Goal: Information Seeking & Learning: Check status

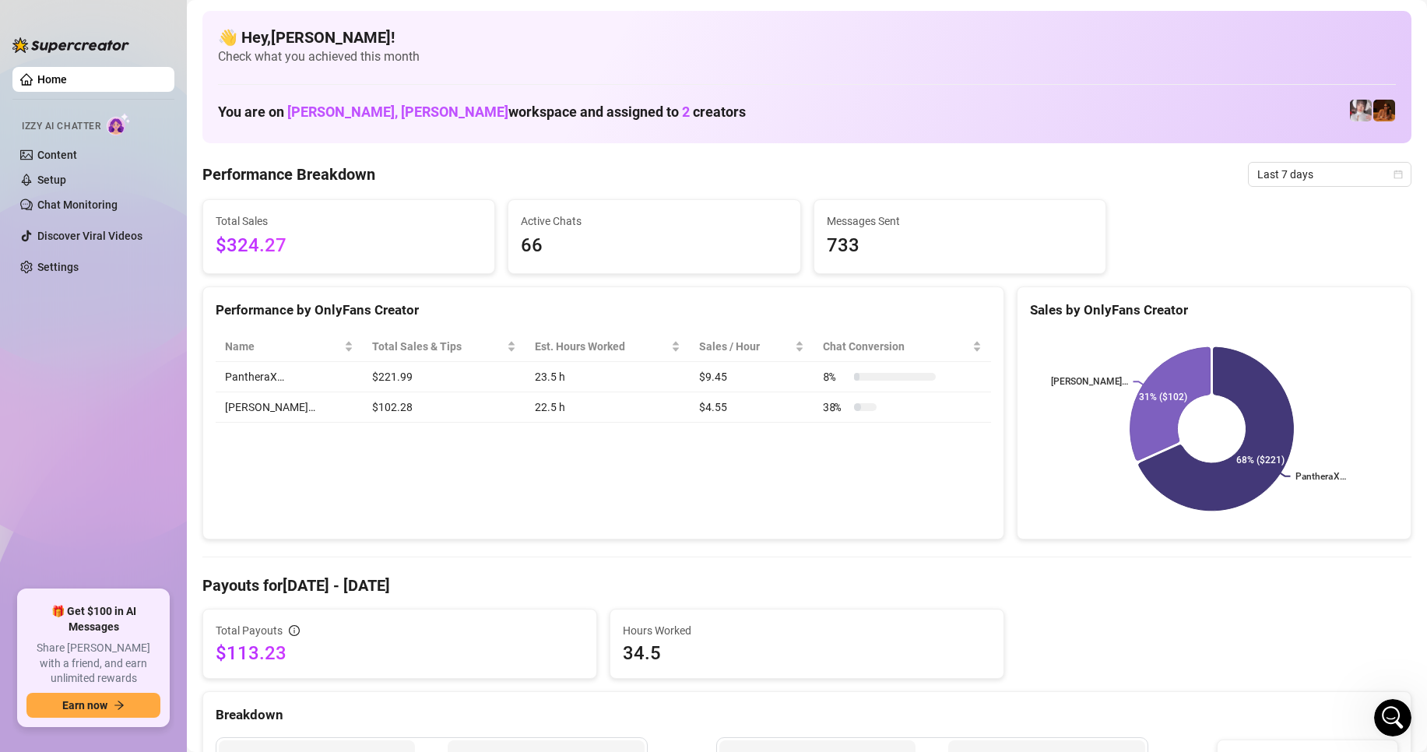
drag, startPoint x: 1386, startPoint y: 177, endPoint x: 1385, endPoint y: 159, distance: 17.9
click at [1394, 175] on icon "calendar" at bounding box center [1398, 174] width 9 height 9
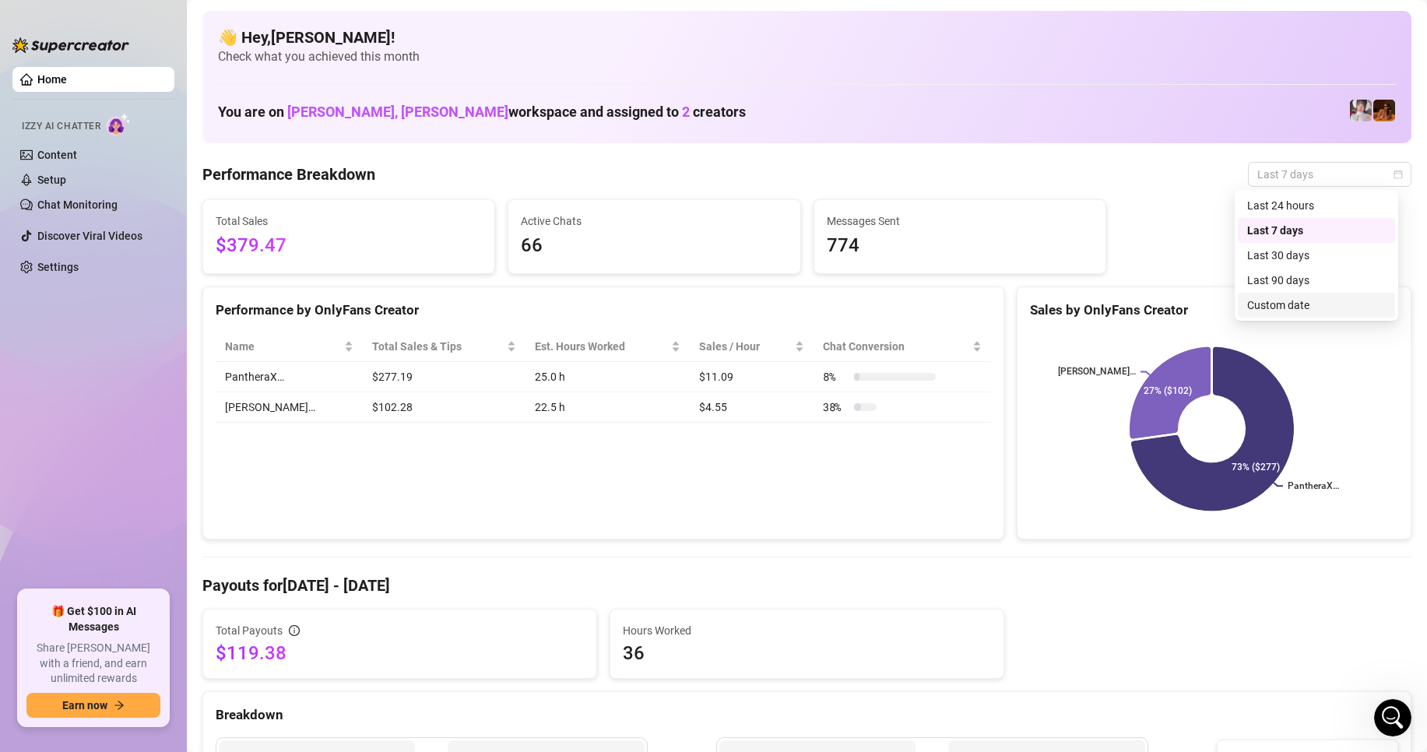
click at [1260, 307] on div "Custom date" at bounding box center [1316, 305] width 139 height 17
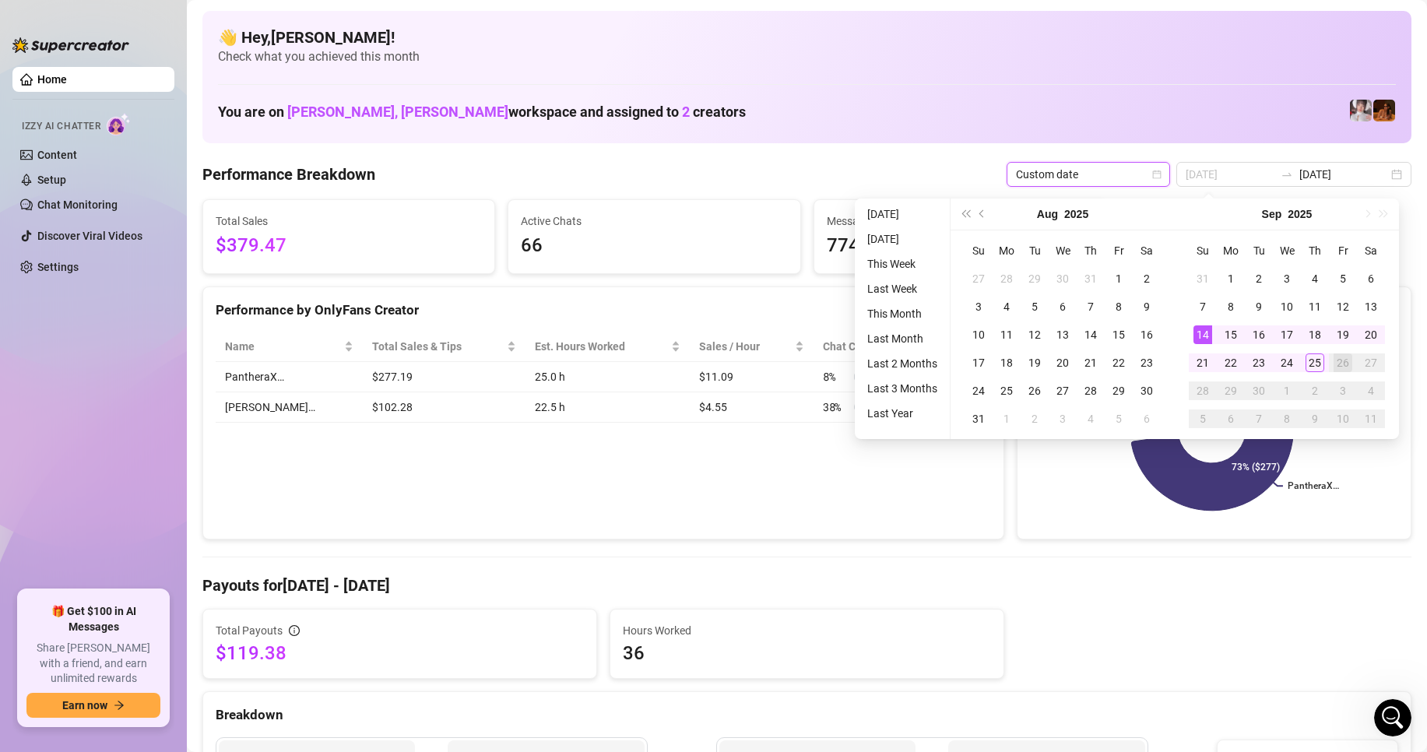
type input "[DATE]"
click at [1194, 332] on div "14" at bounding box center [1203, 334] width 19 height 19
type input "[DATE]"
click at [1320, 357] on div "25" at bounding box center [1315, 363] width 19 height 19
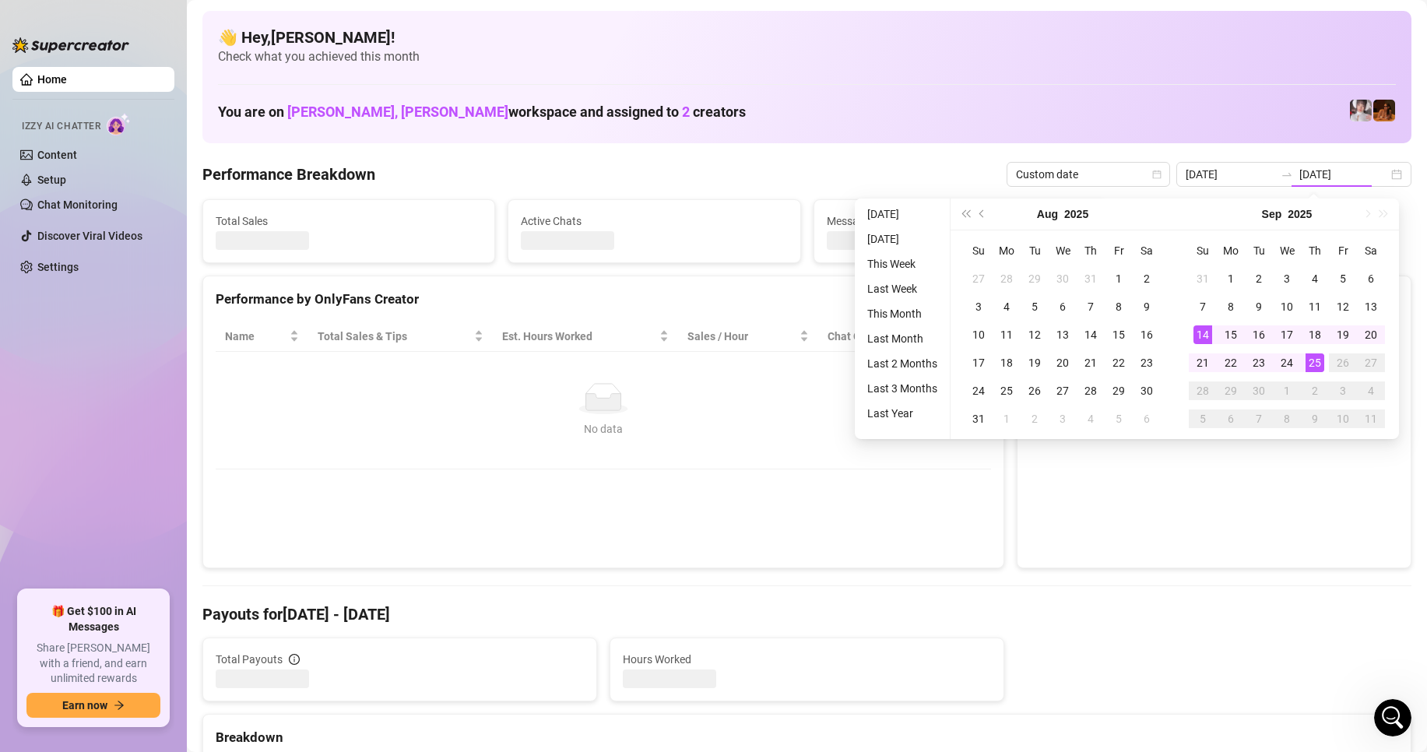
type input "[DATE]"
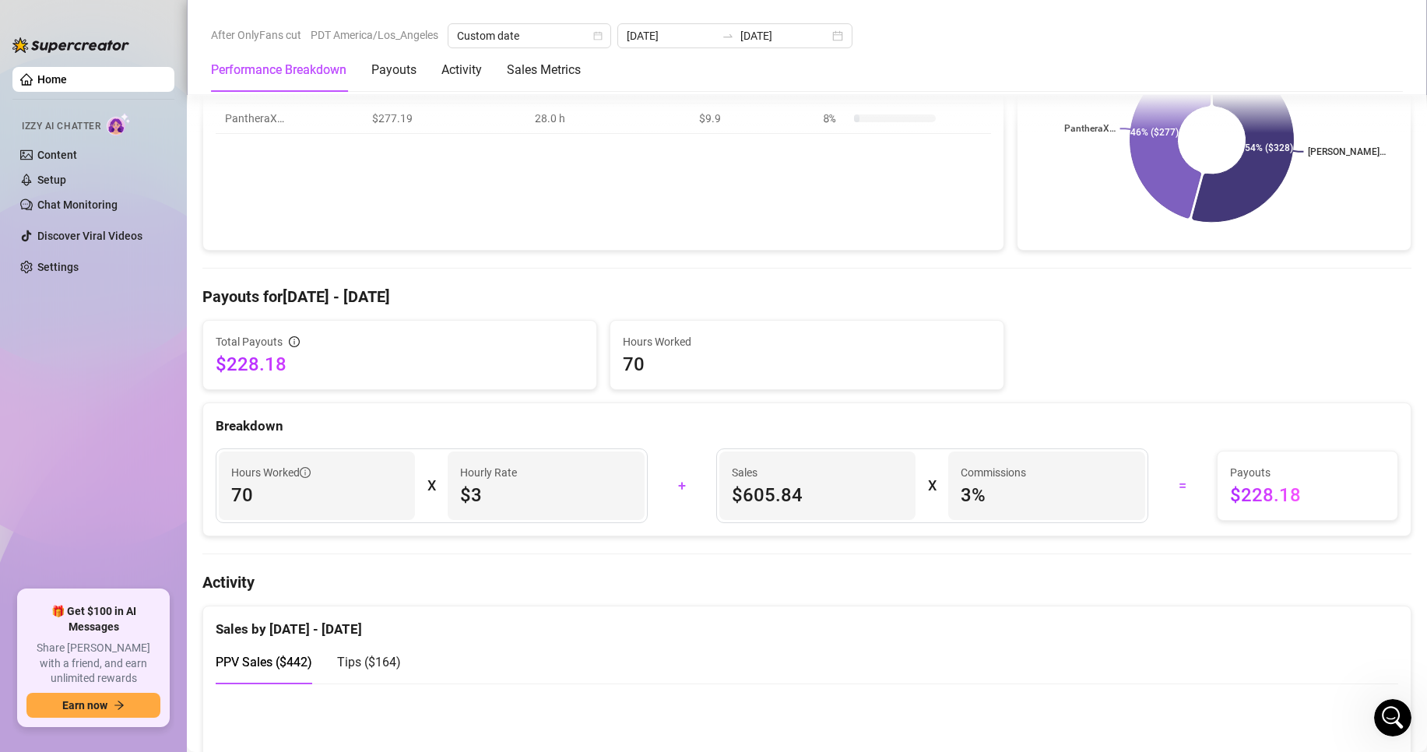
scroll to position [287, 0]
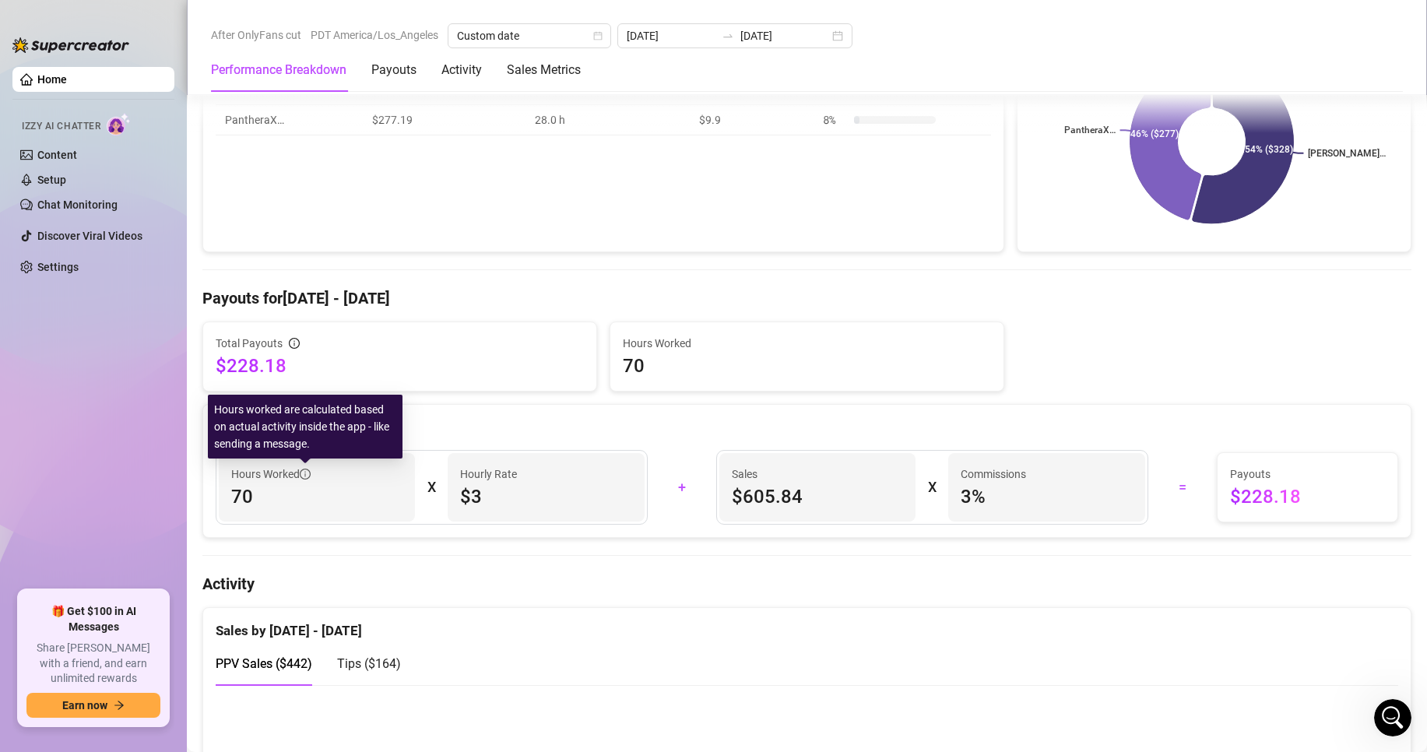
click at [307, 472] on icon "info-circle" at bounding box center [305, 474] width 11 height 11
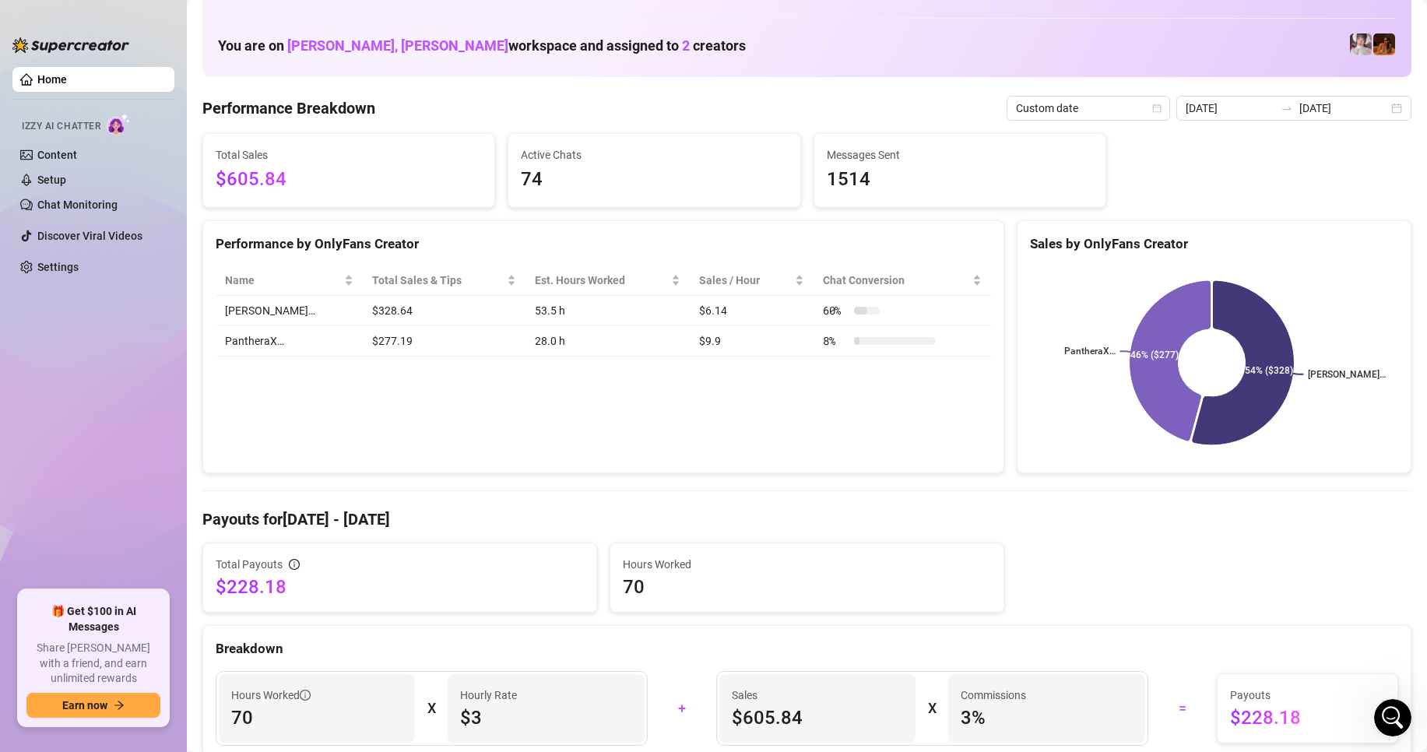
scroll to position [0, 0]
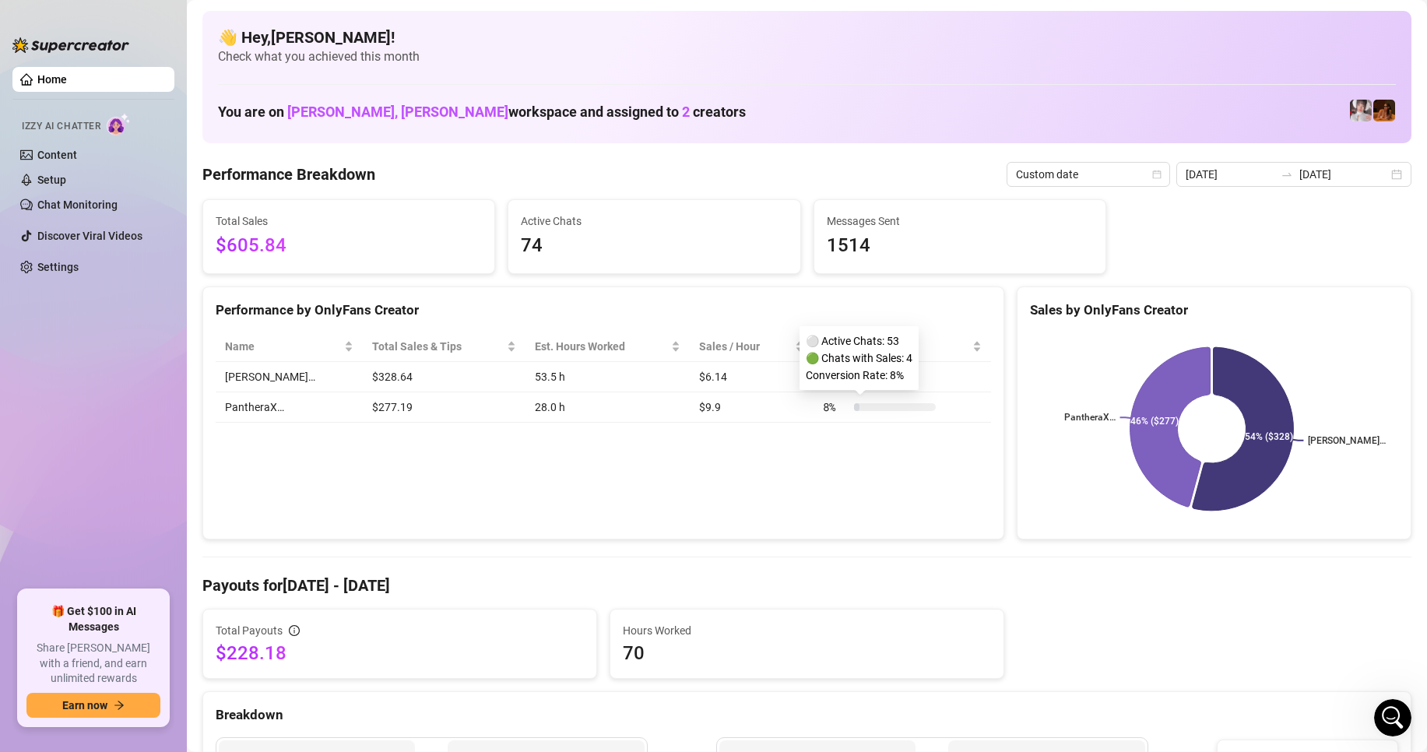
click at [823, 406] on span "8 %" at bounding box center [835, 407] width 25 height 17
drag, startPoint x: 800, startPoint y: 467, endPoint x: 811, endPoint y: 452, distance: 19.0
click at [800, 466] on div "Performance by OnlyFans Creator Name Total Sales & Tips Est. Hours Worked Sales…" at bounding box center [603, 414] width 802 height 254
drag, startPoint x: 822, startPoint y: 410, endPoint x: 805, endPoint y: 410, distance: 17.1
click at [823, 410] on span "8 %" at bounding box center [835, 407] width 25 height 17
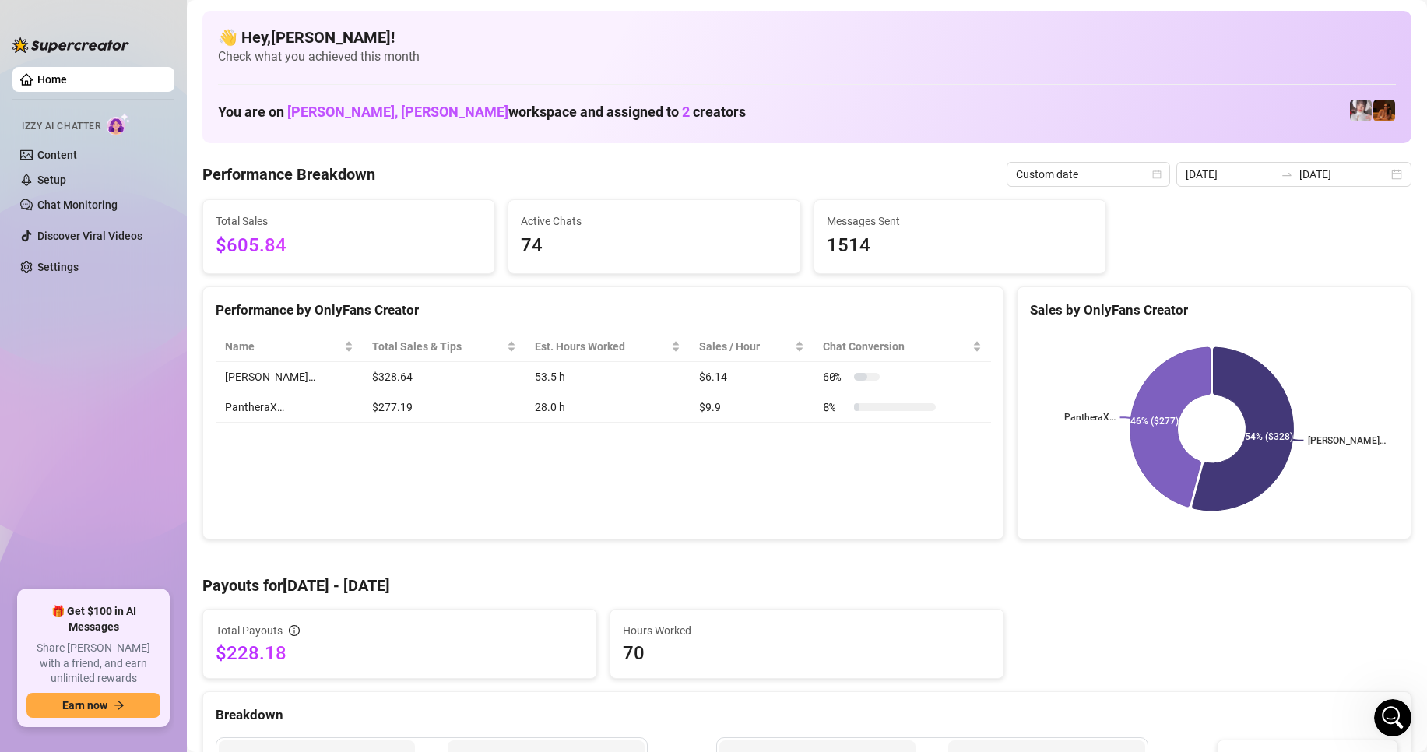
click at [785, 465] on div "Performance by OnlyFans Creator Name Total Sales & Tips Est. Hours Worked Sales…" at bounding box center [603, 414] width 802 height 254
drag, startPoint x: 695, startPoint y: 414, endPoint x: 677, endPoint y: 411, distance: 18.9
click at [690, 411] on td "$9.9" at bounding box center [752, 407] width 124 height 30
click at [690, 448] on div "Performance by OnlyFans Creator Name Total Sales & Tips Est. Hours Worked Sales…" at bounding box center [603, 414] width 802 height 254
drag, startPoint x: 706, startPoint y: 378, endPoint x: 662, endPoint y: 384, distance: 44.7
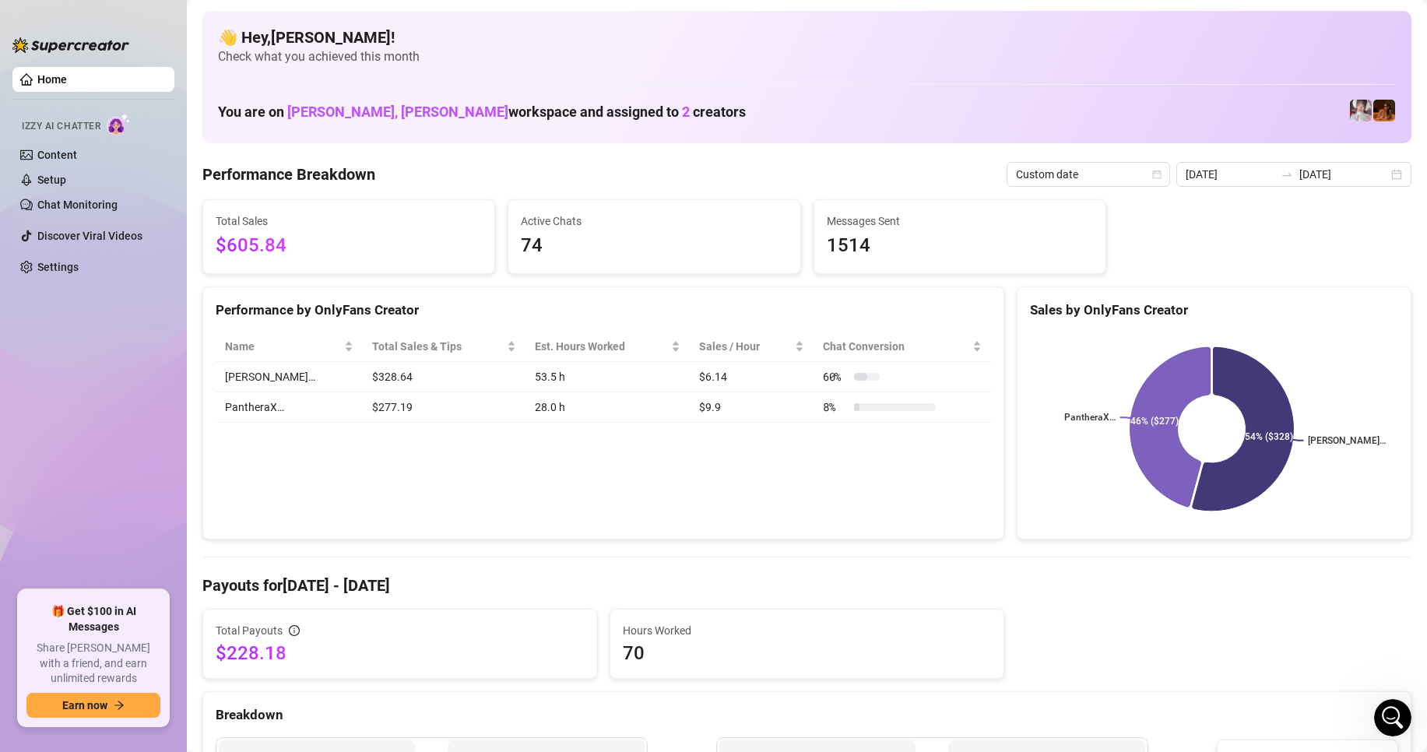
click at [690, 380] on td "$6.14" at bounding box center [752, 377] width 124 height 30
click at [681, 470] on div "Performance by OnlyFans Creator Name Total Sales & Tips Est. Hours Worked Sales…" at bounding box center [603, 414] width 802 height 254
drag, startPoint x: 683, startPoint y: 410, endPoint x: 674, endPoint y: 408, distance: 8.9
click at [690, 410] on td "$9.9" at bounding box center [752, 407] width 124 height 30
click at [702, 448] on div "Performance by OnlyFans Creator Name Total Sales & Tips Est. Hours Worked Sales…" at bounding box center [603, 414] width 802 height 254
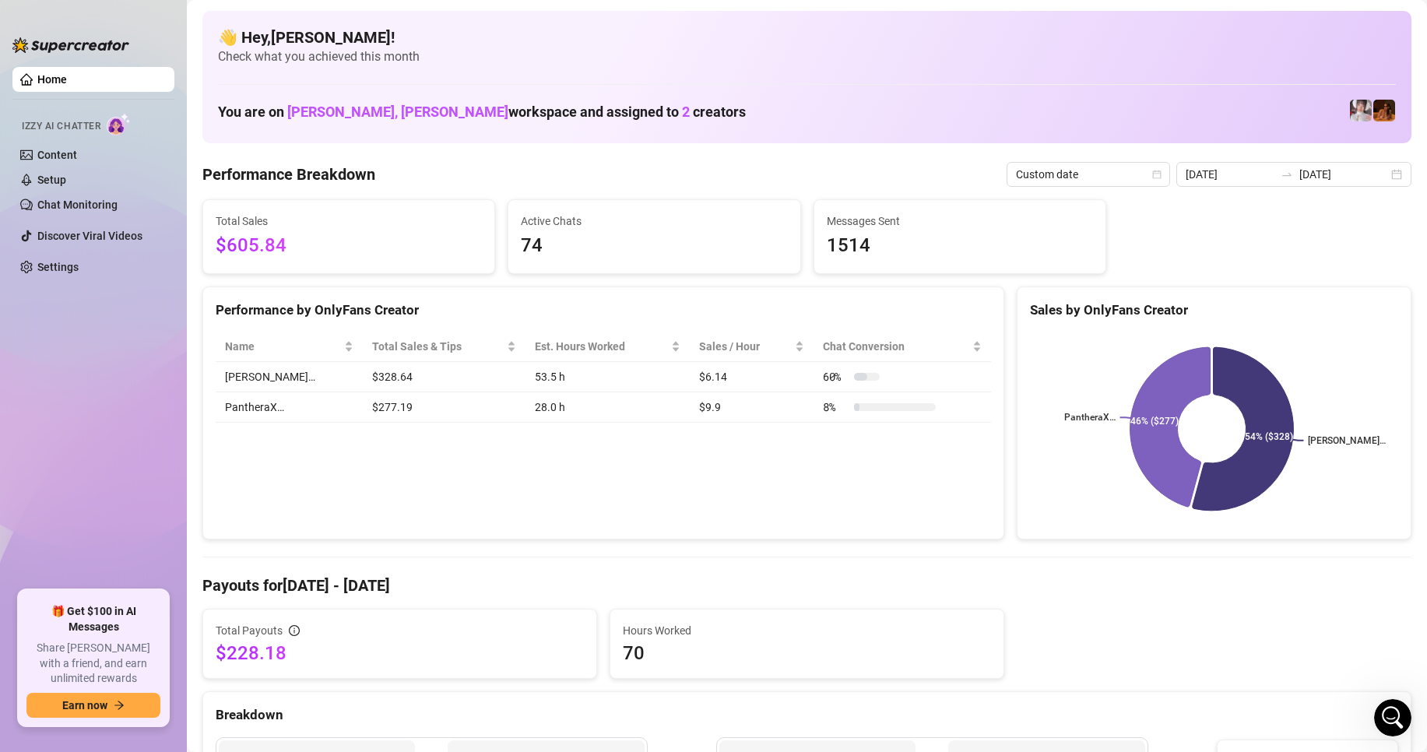
drag, startPoint x: 695, startPoint y: 410, endPoint x: 681, endPoint y: 411, distance: 13.3
click at [690, 410] on td "$9.9" at bounding box center [752, 407] width 124 height 30
click at [709, 441] on div "Performance by OnlyFans Creator Name Total Sales & Tips Est. Hours Worked Sales…" at bounding box center [603, 414] width 802 height 254
drag, startPoint x: 695, startPoint y: 410, endPoint x: 676, endPoint y: 410, distance: 18.7
click at [690, 410] on td "$9.9" at bounding box center [752, 407] width 124 height 30
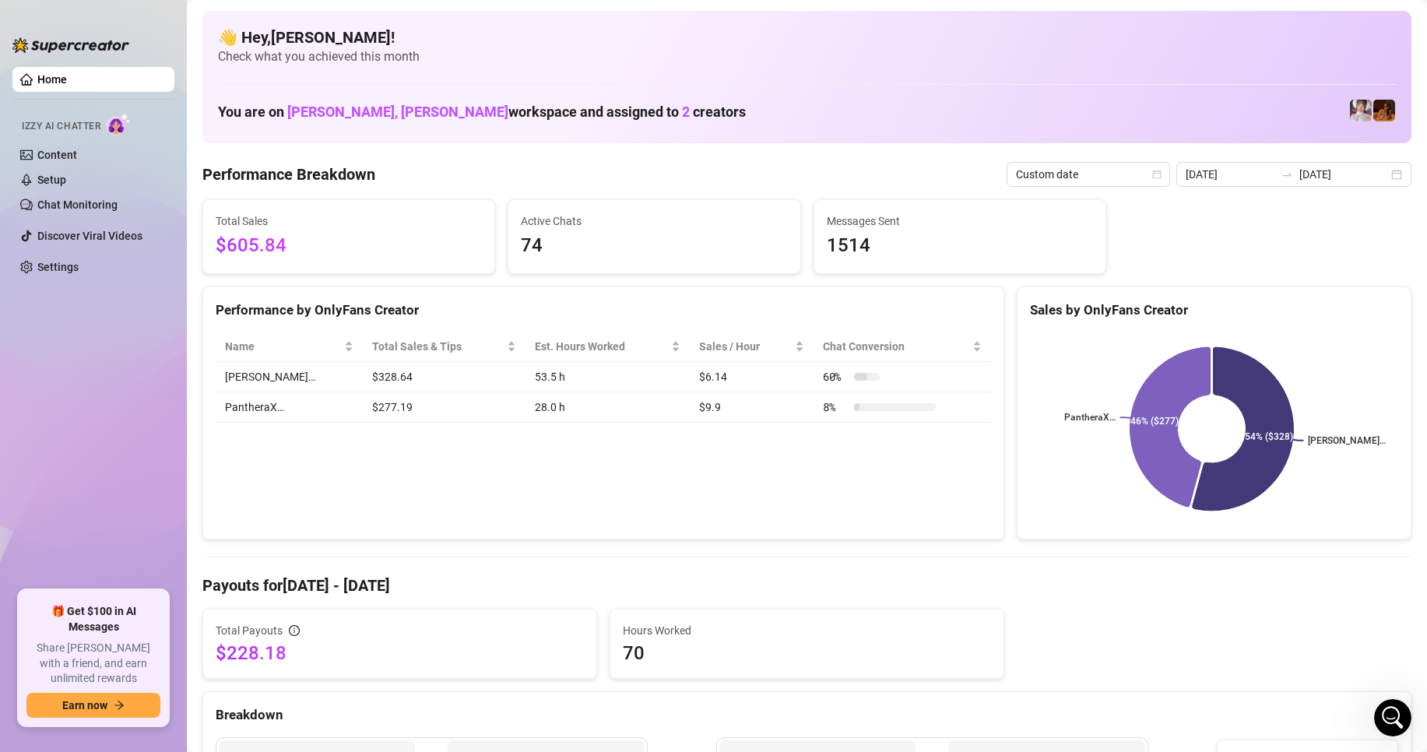
click at [709, 456] on div "Performance by OnlyFans Creator Name Total Sales & Tips Est. Hours Worked Sales…" at bounding box center [603, 414] width 802 height 254
drag, startPoint x: 698, startPoint y: 412, endPoint x: 667, endPoint y: 416, distance: 31.4
click at [690, 415] on td "$9.9" at bounding box center [752, 407] width 124 height 30
click at [716, 463] on div "Performance by OnlyFans Creator Name Total Sales & Tips Est. Hours Worked Sales…" at bounding box center [603, 414] width 802 height 254
click at [1385, 174] on div "[DATE] [DATE]" at bounding box center [1294, 174] width 235 height 25
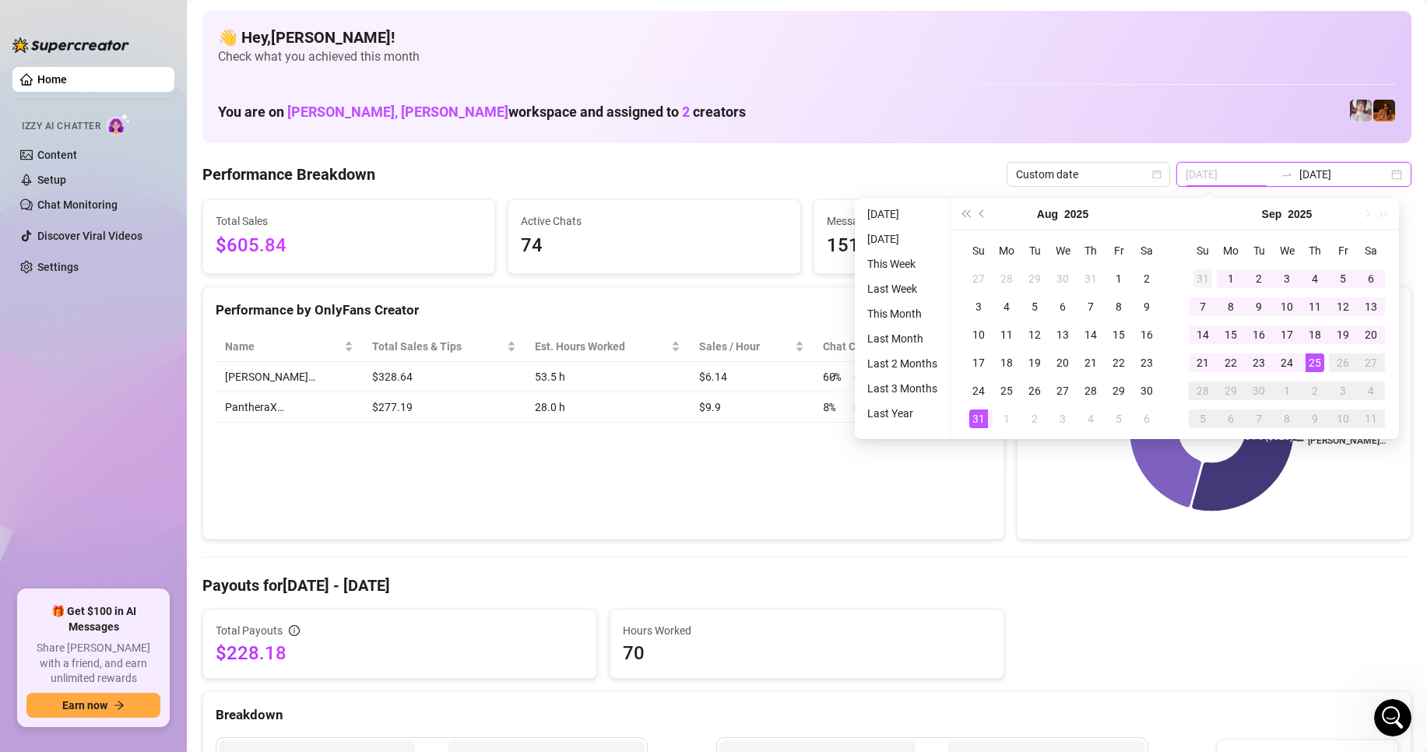
type input "[DATE]"
drag, startPoint x: 1204, startPoint y: 277, endPoint x: 1215, endPoint y: 279, distance: 11.8
click at [1204, 277] on div "31" at bounding box center [1203, 278] width 19 height 19
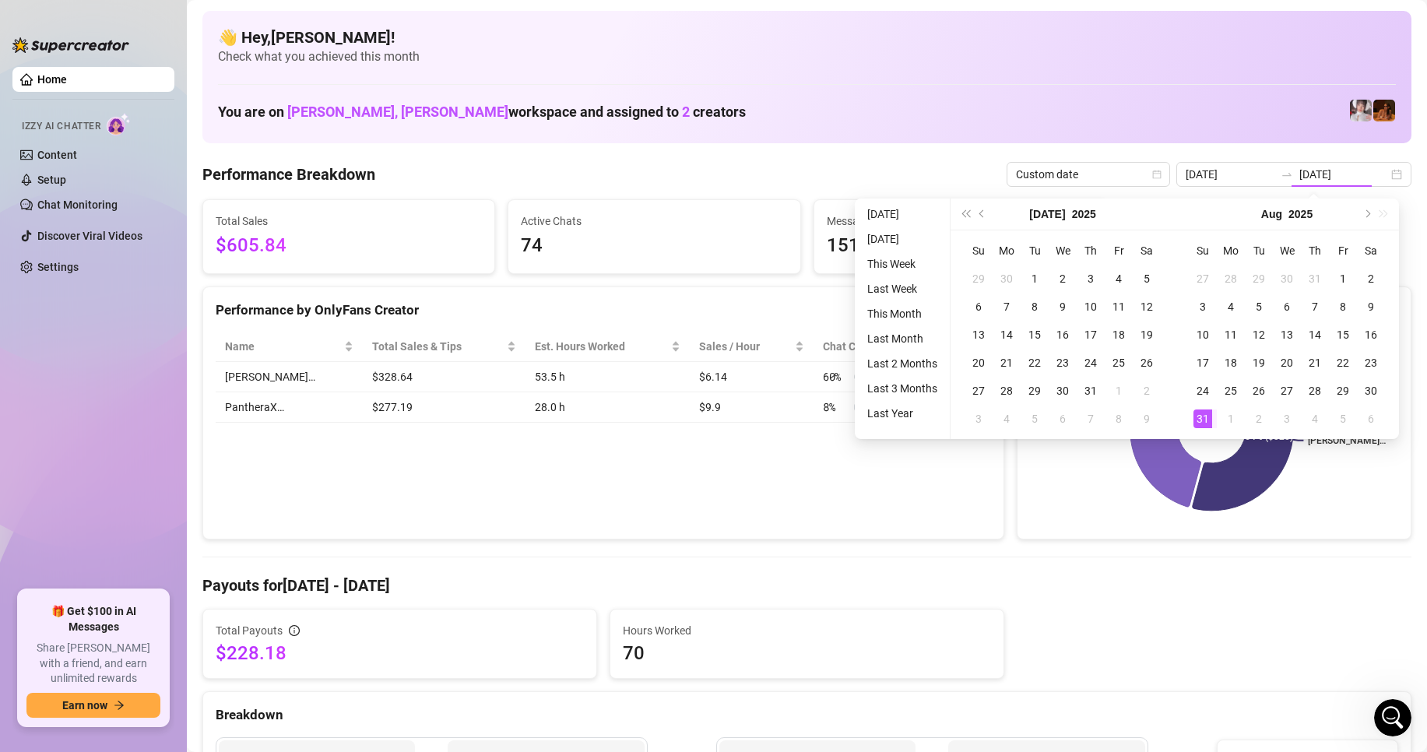
click at [1367, 213] on span "Next month (PageDown)" at bounding box center [1367, 214] width 8 height 8
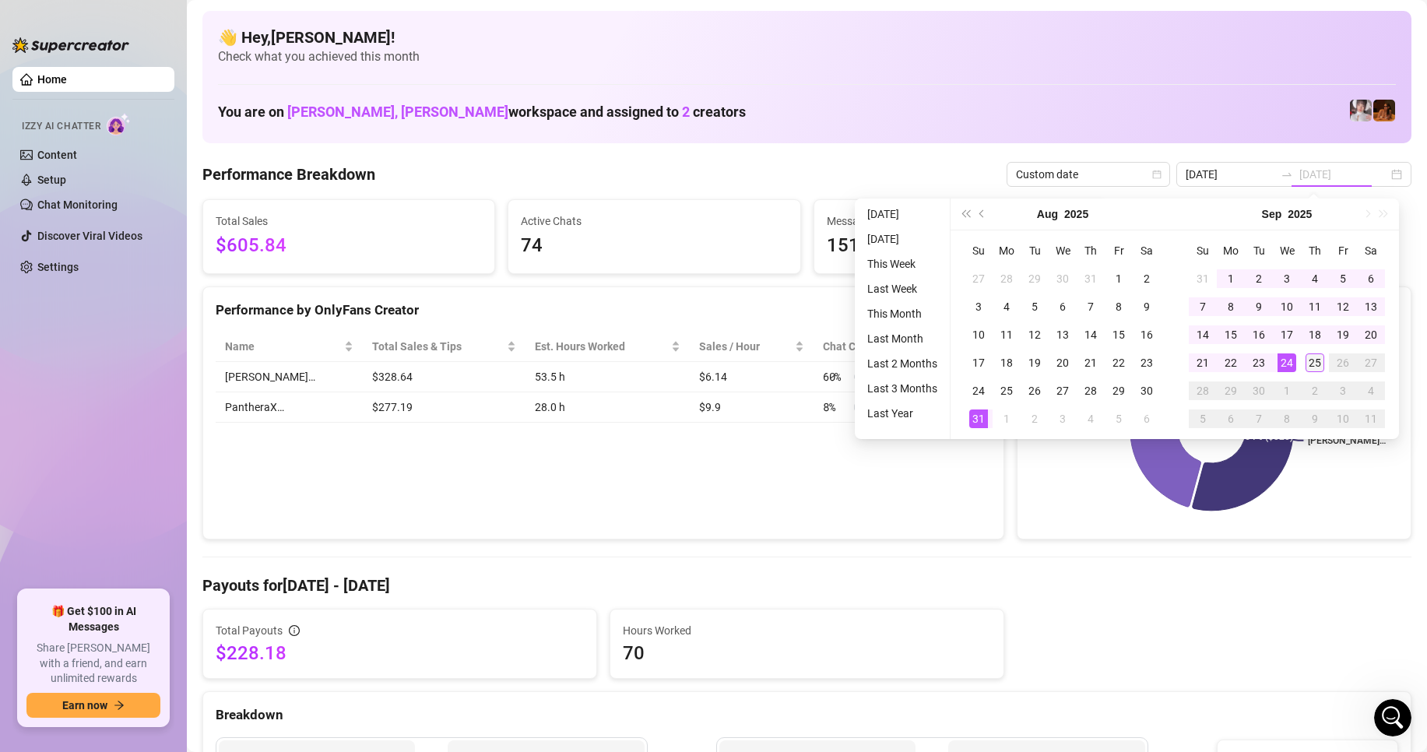
type input "[DATE]"
click at [1312, 364] on div "25" at bounding box center [1315, 363] width 19 height 19
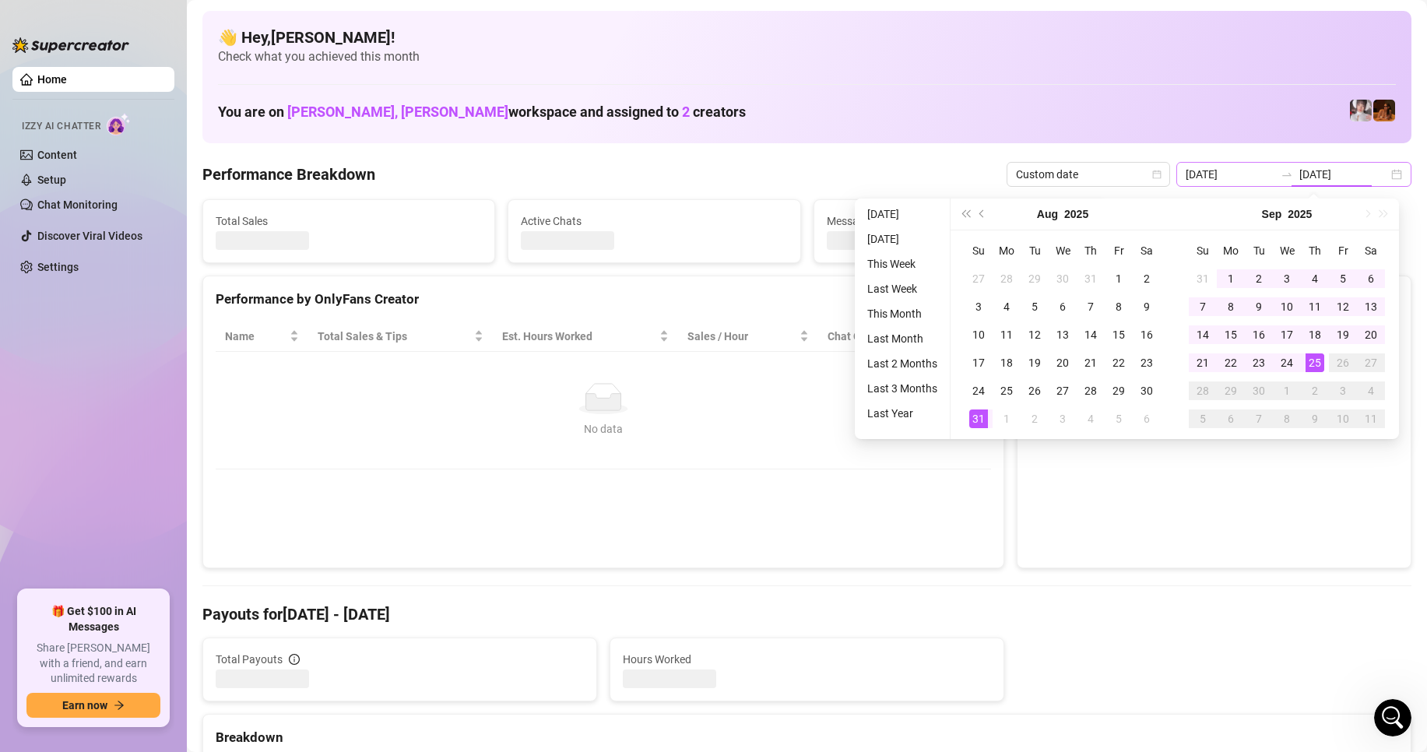
type input "[DATE]"
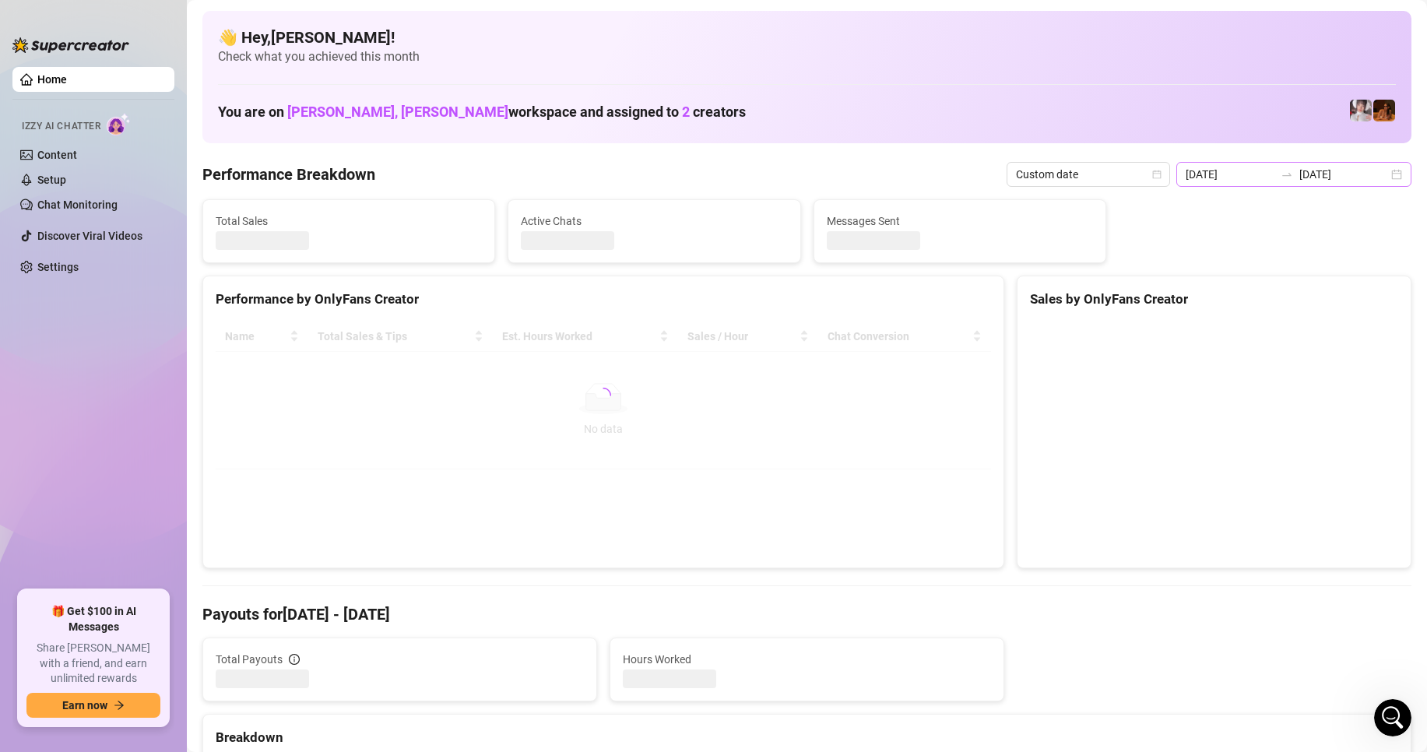
click at [1384, 177] on div "[DATE] [DATE]" at bounding box center [1294, 174] width 235 height 25
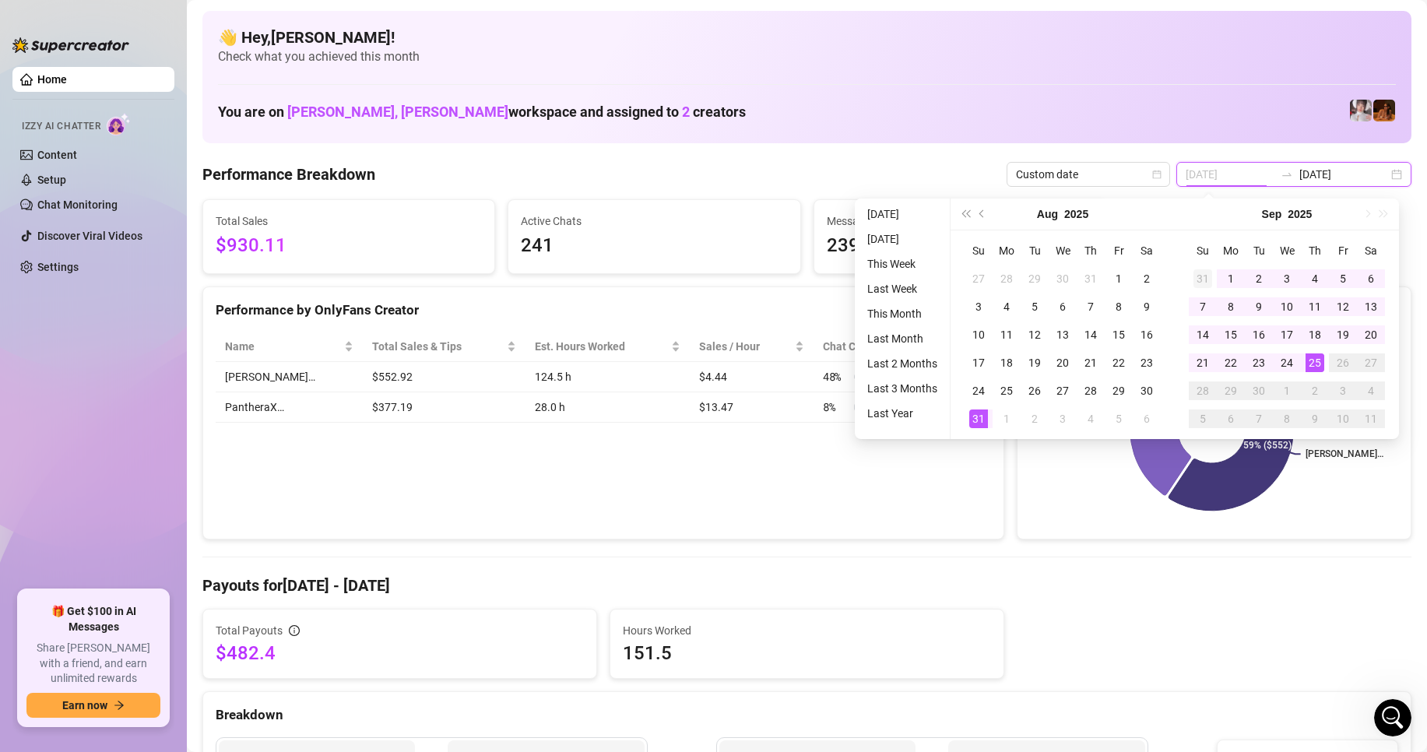
type input "[DATE]"
click at [1204, 276] on div "31" at bounding box center [1203, 278] width 19 height 19
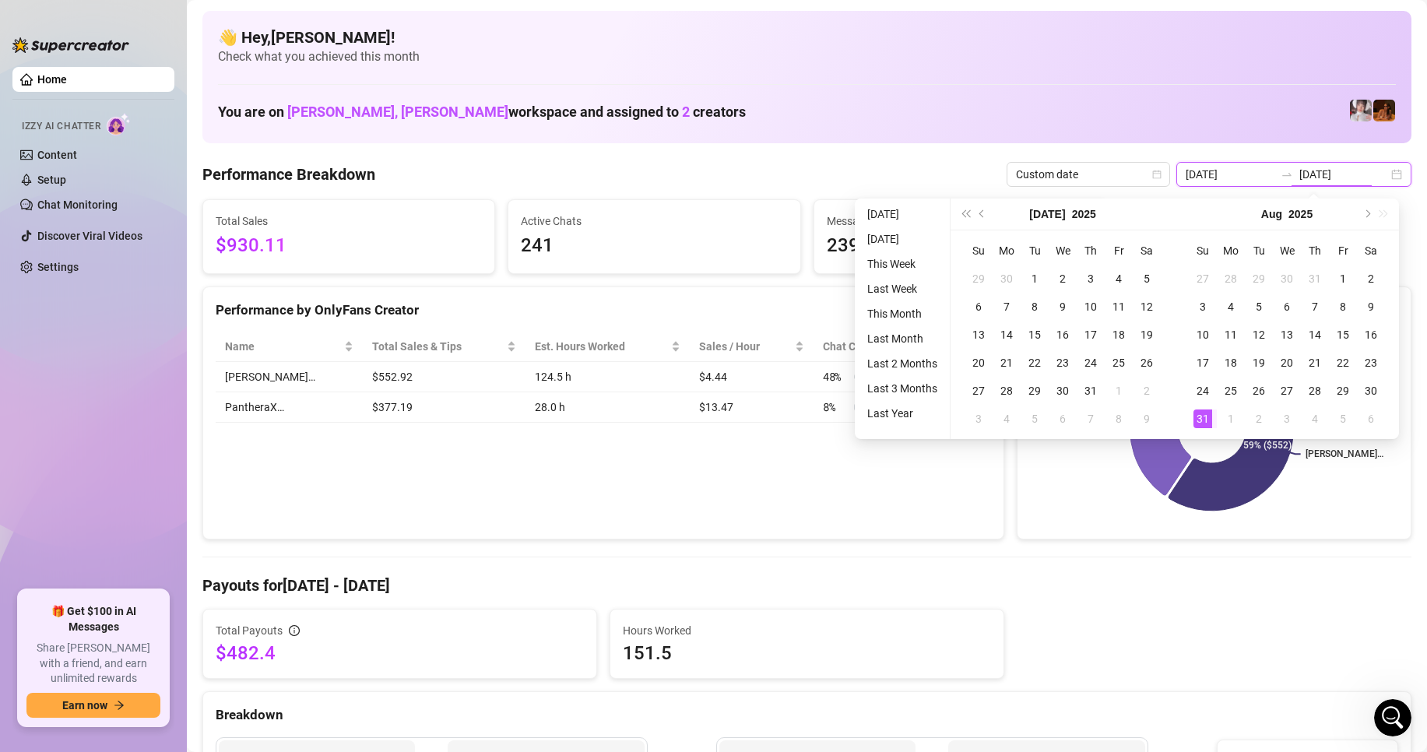
click at [1382, 171] on div "[DATE] [DATE]" at bounding box center [1294, 174] width 235 height 25
type input "[DATE]"
click at [1370, 307] on div "13" at bounding box center [1371, 306] width 19 height 19
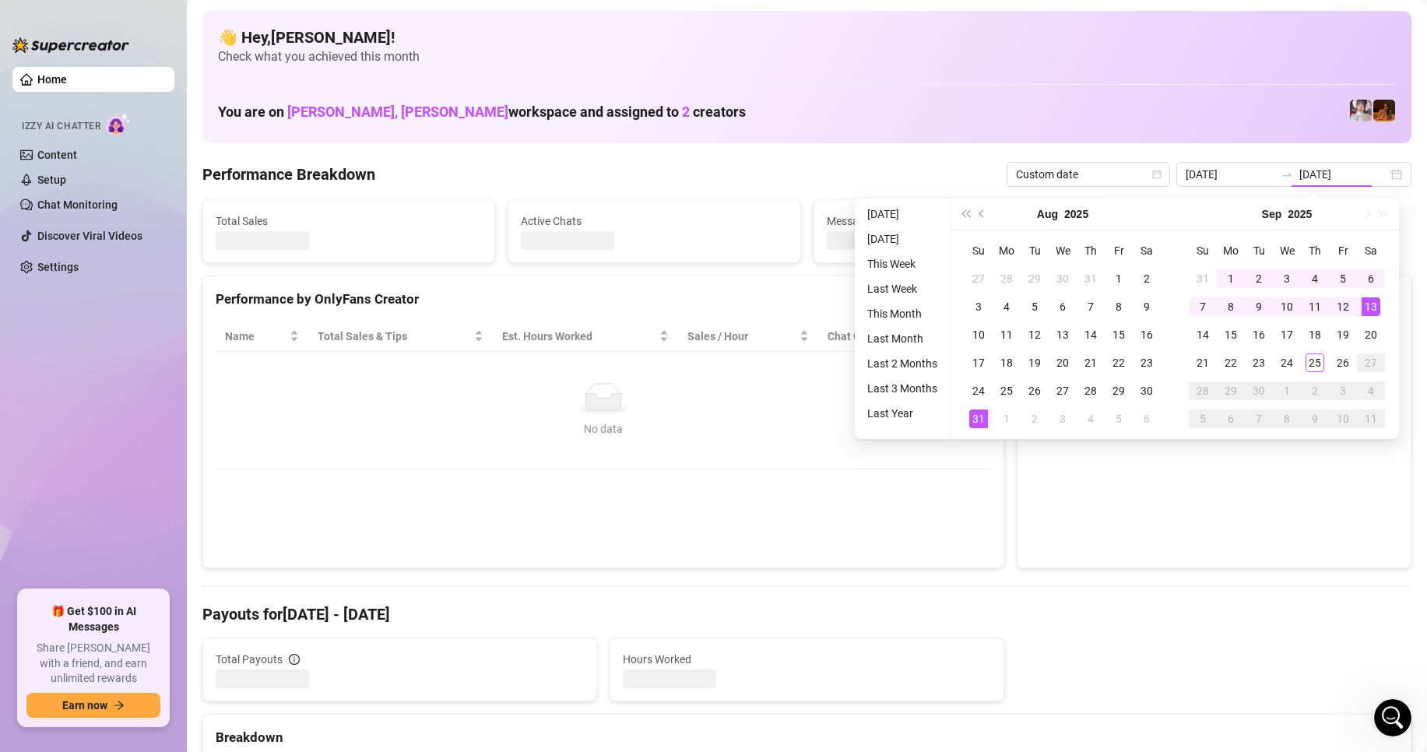
type input "[DATE]"
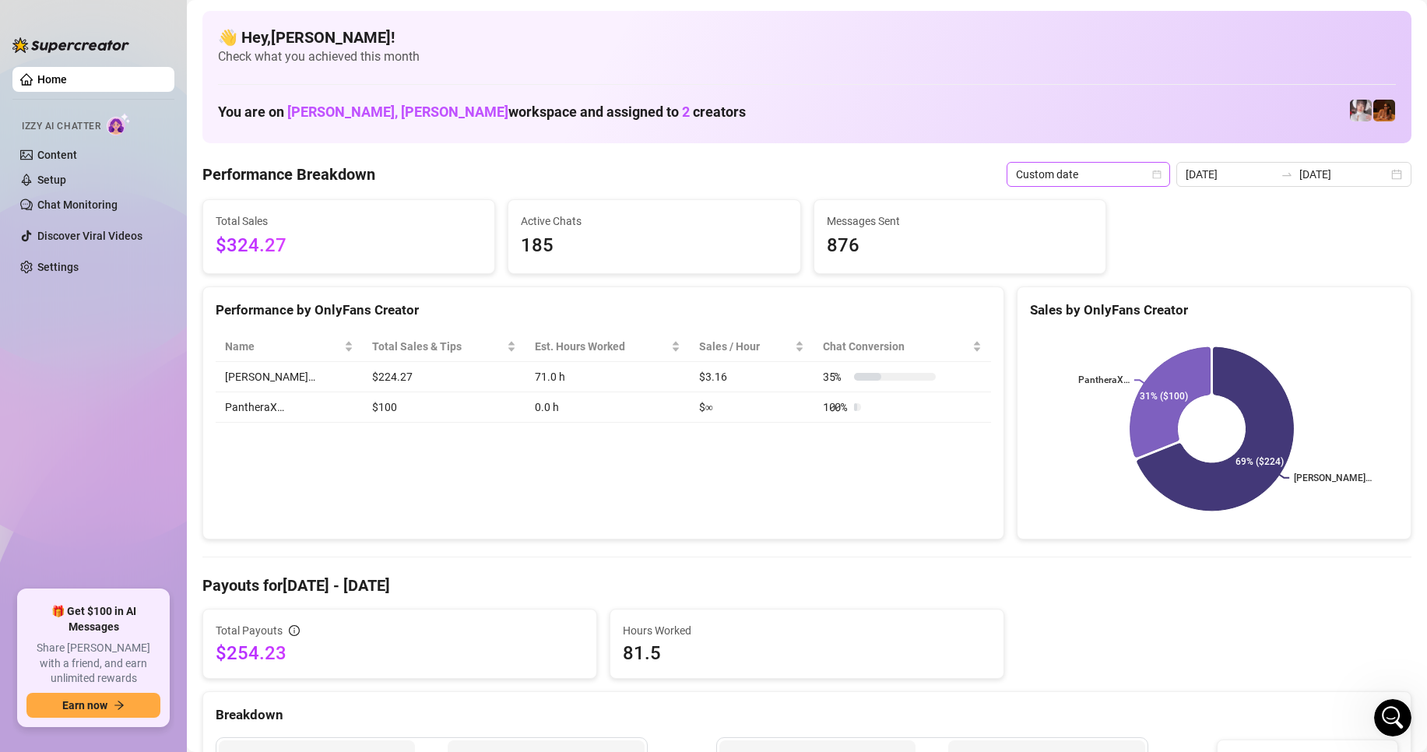
click at [1161, 171] on icon "calendar" at bounding box center [1156, 174] width 9 height 9
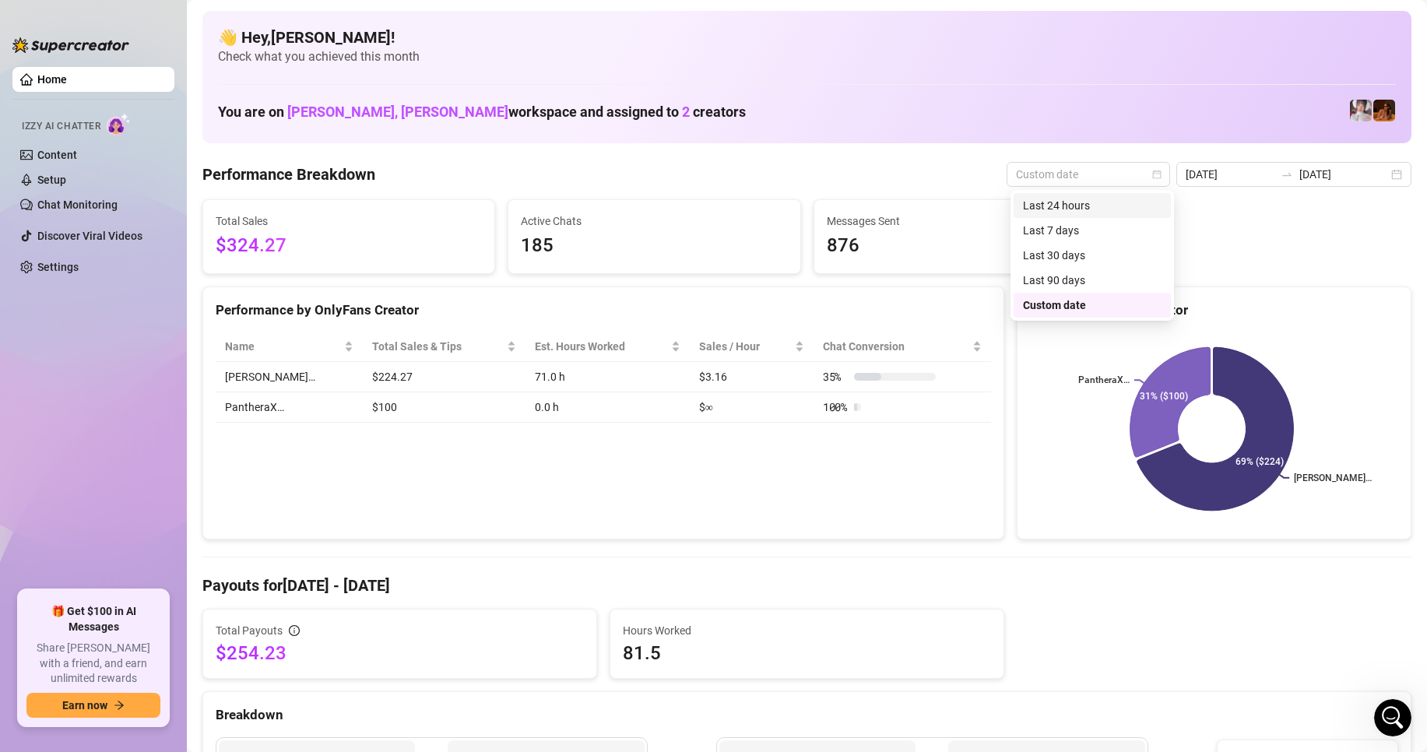
click at [1054, 206] on div "Last 24 hours" at bounding box center [1092, 205] width 139 height 17
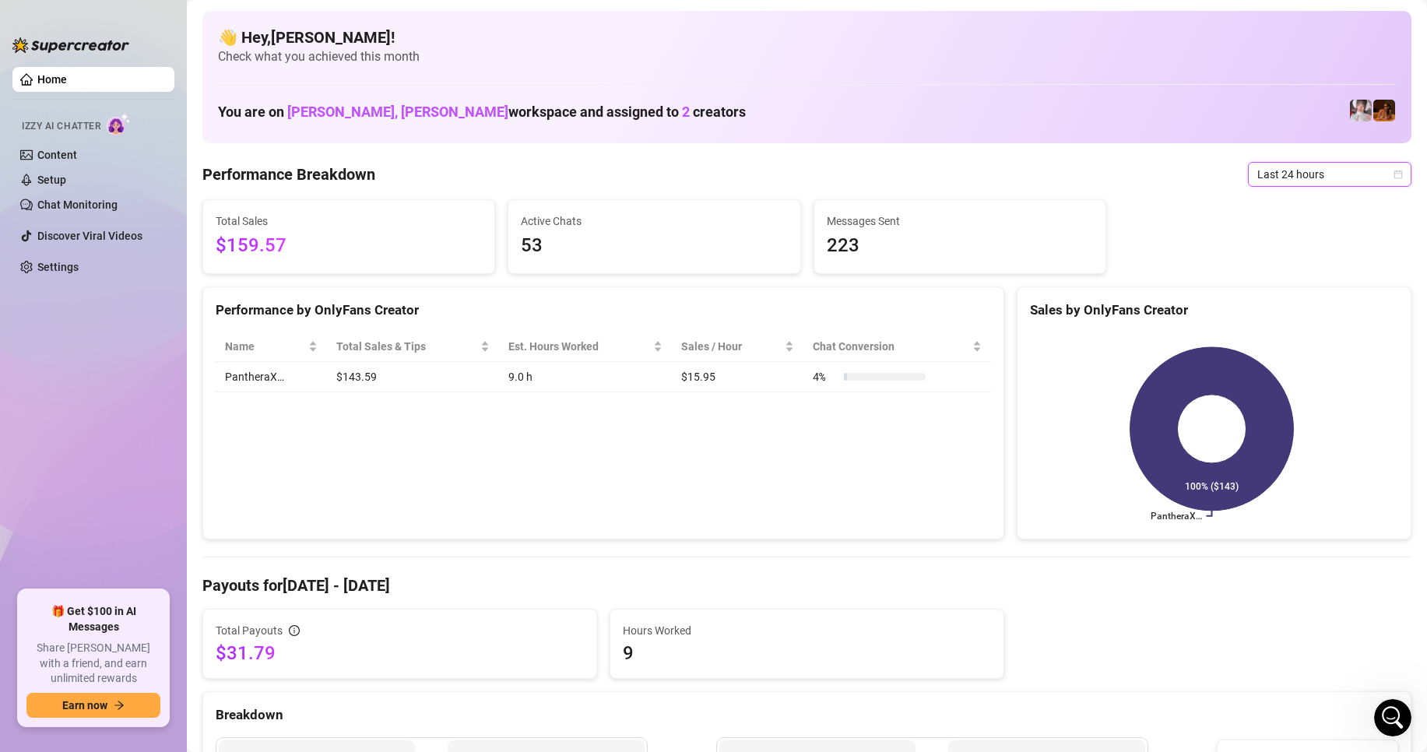
click at [1395, 178] on icon "calendar" at bounding box center [1399, 174] width 9 height 9
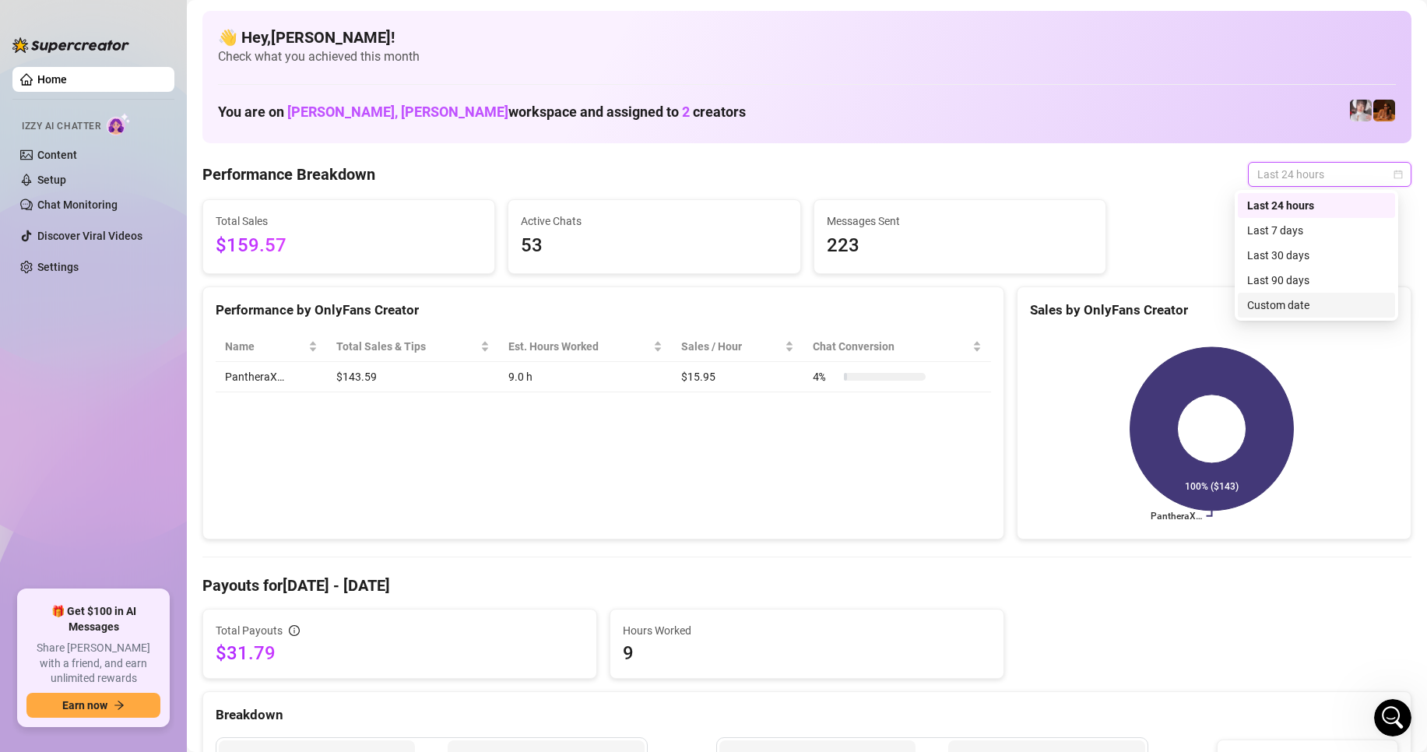
click at [1257, 309] on div "Custom date" at bounding box center [1316, 305] width 139 height 17
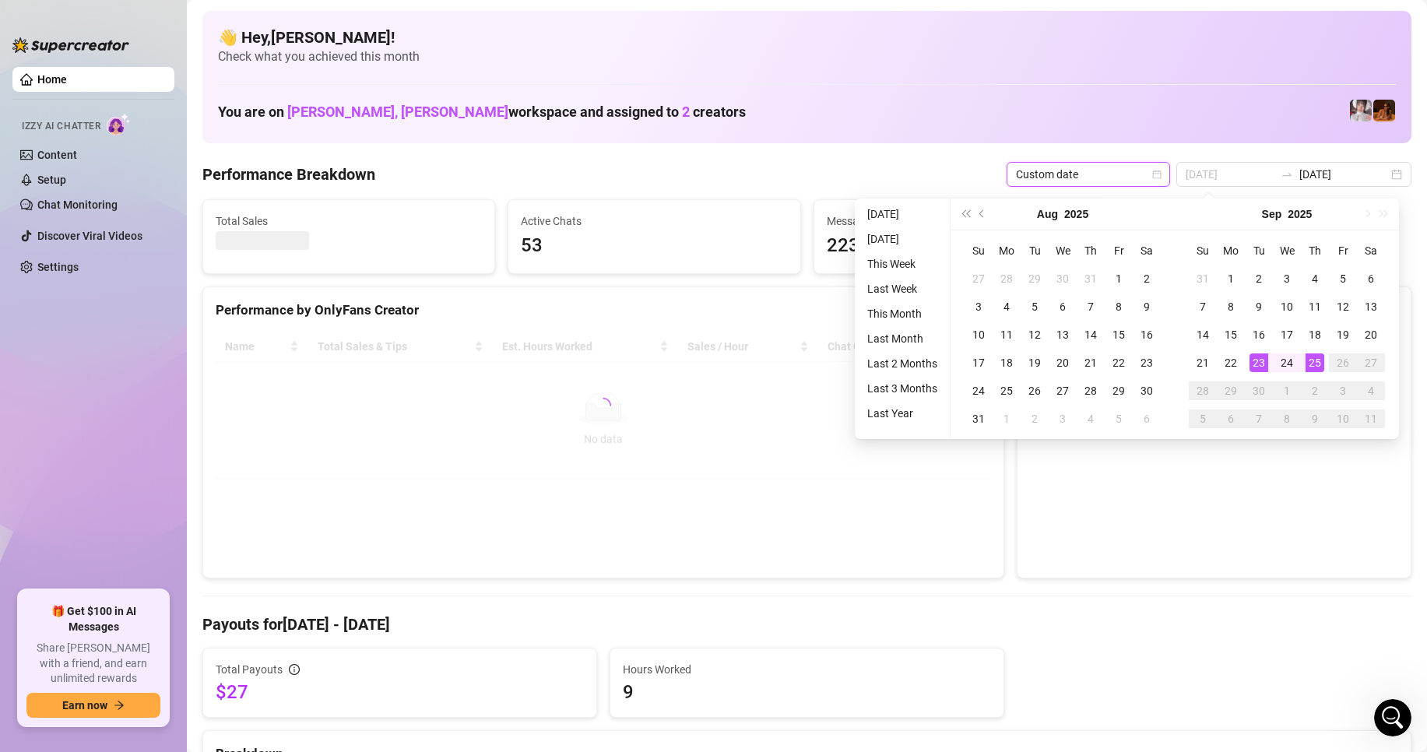
type input "[DATE]"
click at [1261, 360] on div "23" at bounding box center [1259, 363] width 19 height 19
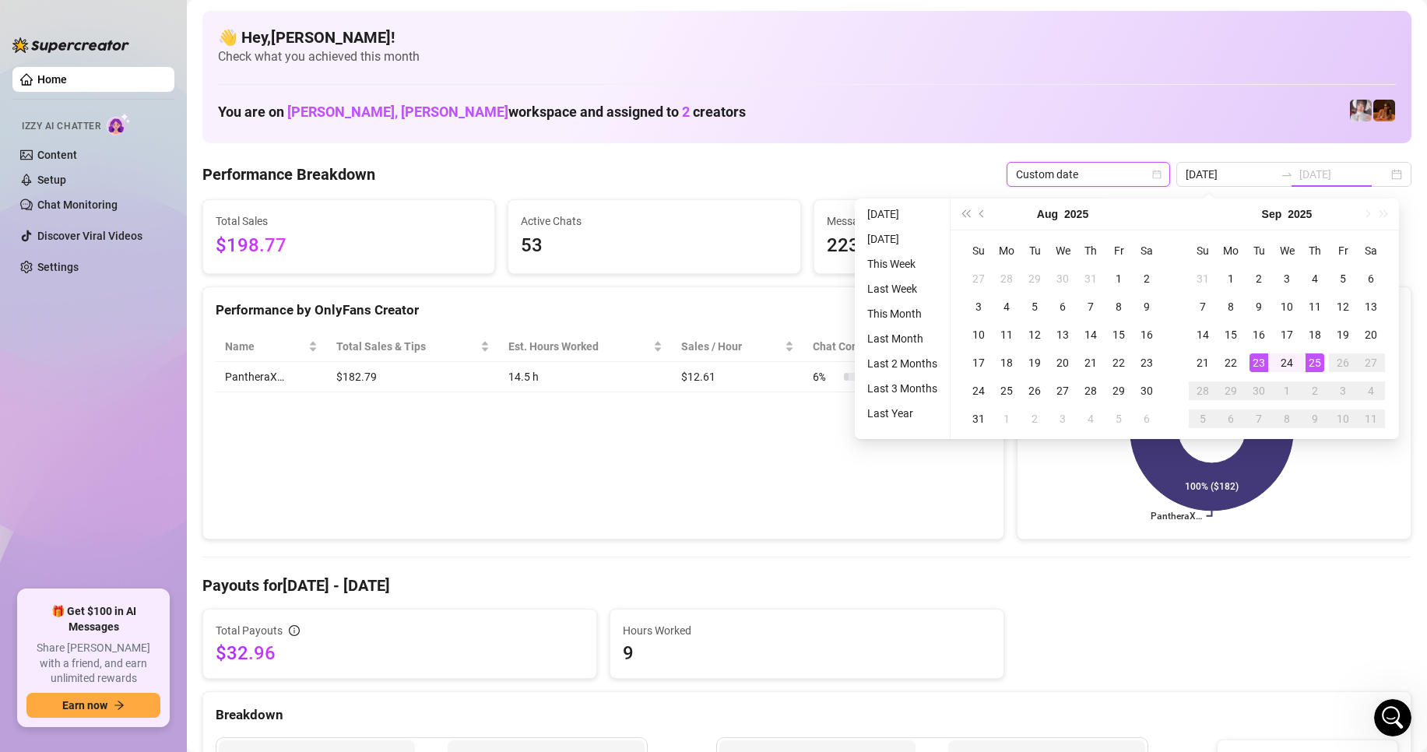
click at [1261, 360] on div "23" at bounding box center [1259, 363] width 19 height 19
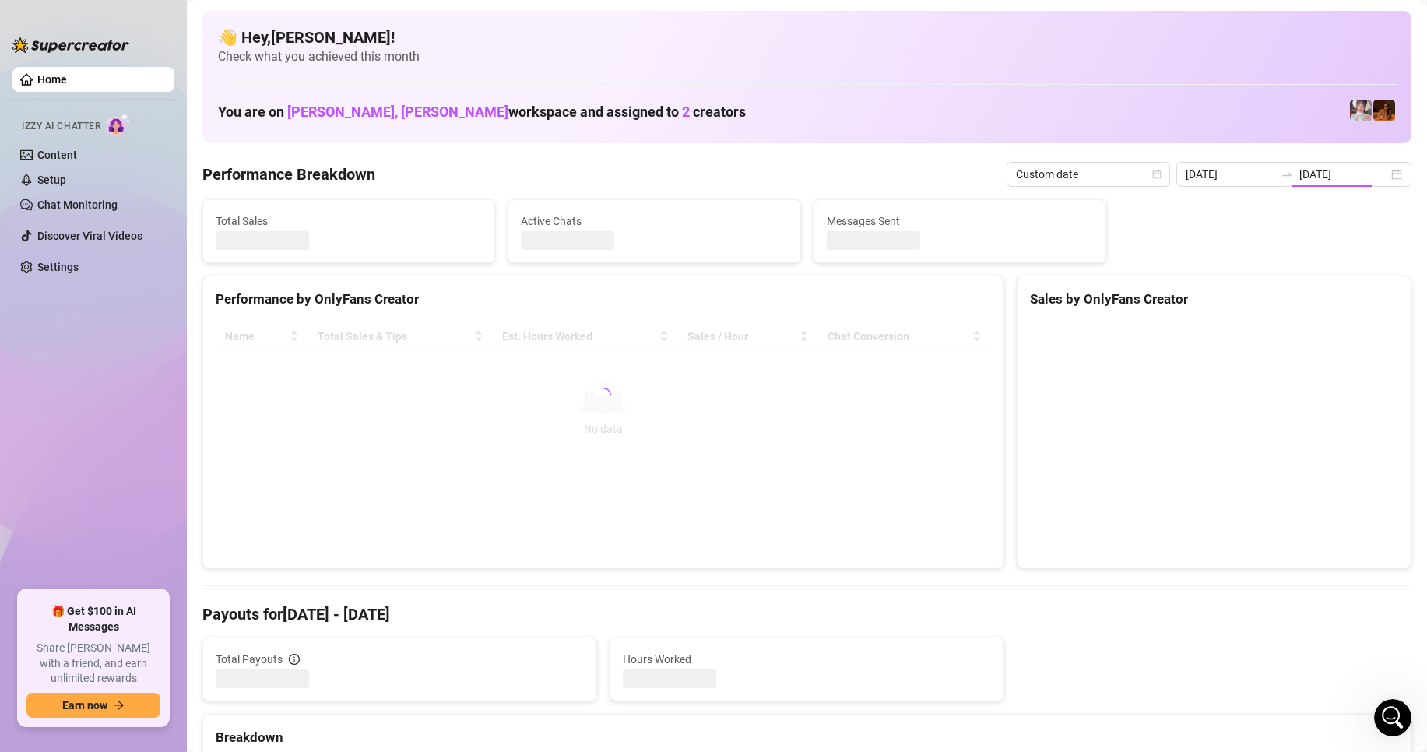
type input "[DATE]"
